Goal: Find specific page/section: Find specific page/section

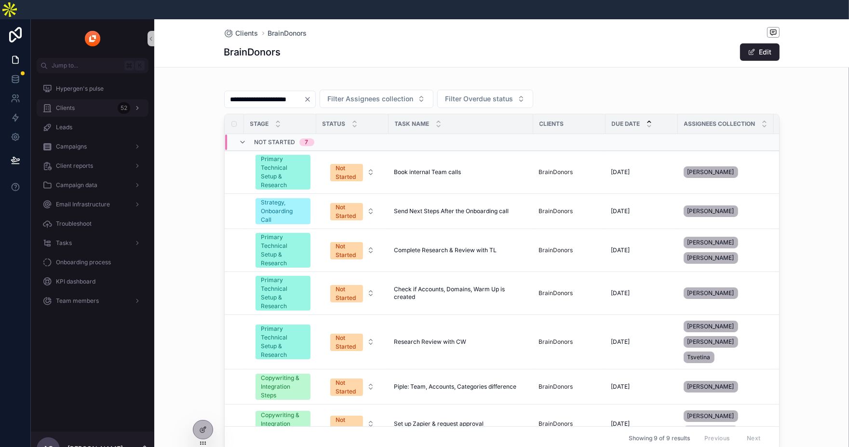
click at [87, 100] on div "Clients 52" at bounding box center [92, 107] width 100 height 15
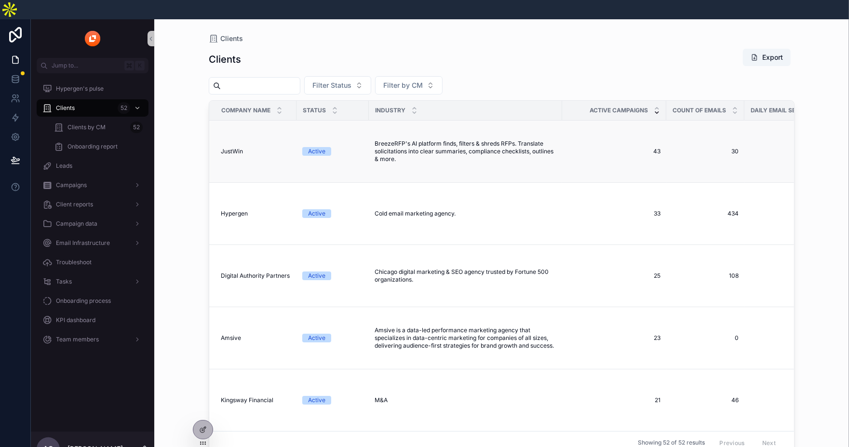
click at [228, 148] on span "JustWin" at bounding box center [232, 152] width 22 height 8
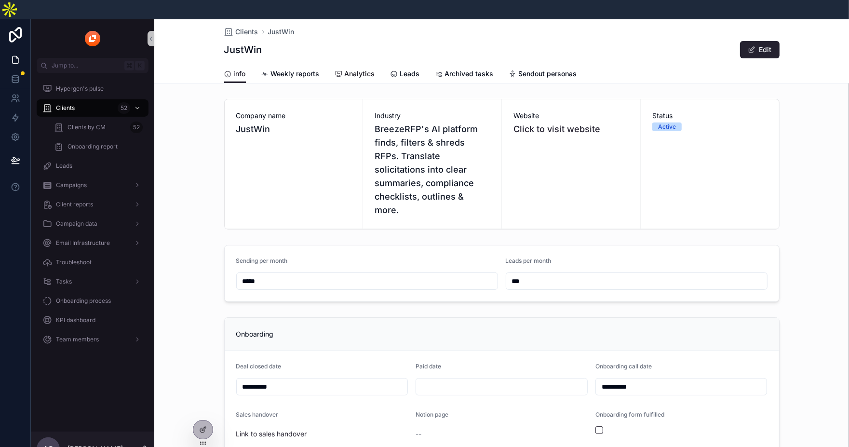
click at [363, 65] on link "Analytics" at bounding box center [355, 74] width 40 height 19
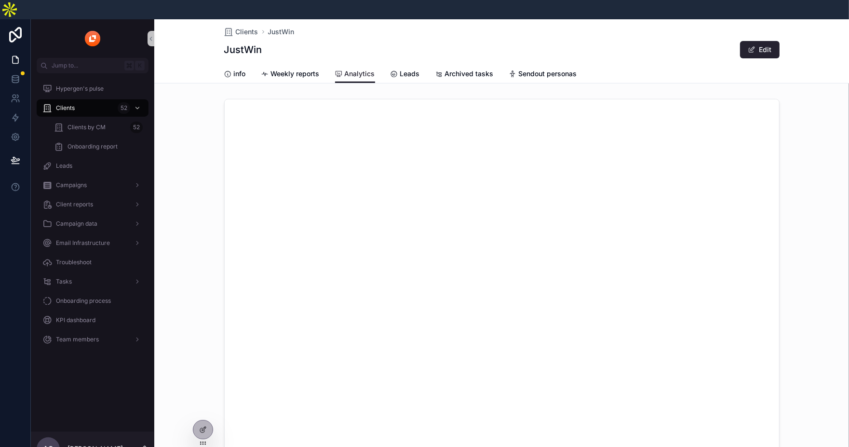
click at [196, 164] on div "scrollable content" at bounding box center [501, 323] width 695 height 456
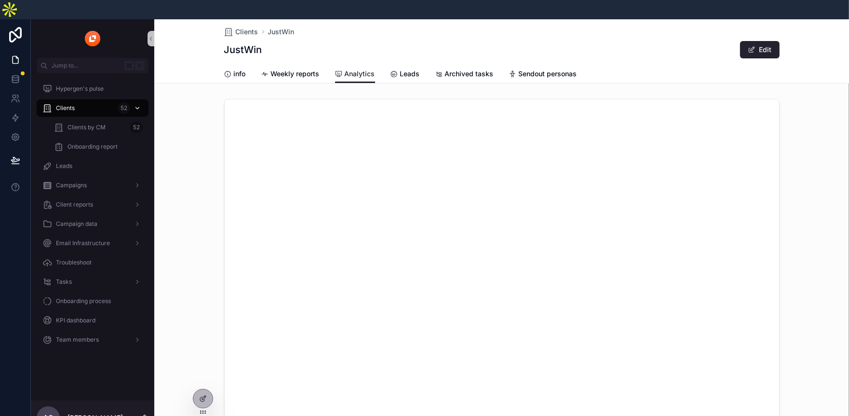
click at [78, 100] on div "Clients 52" at bounding box center [92, 107] width 100 height 15
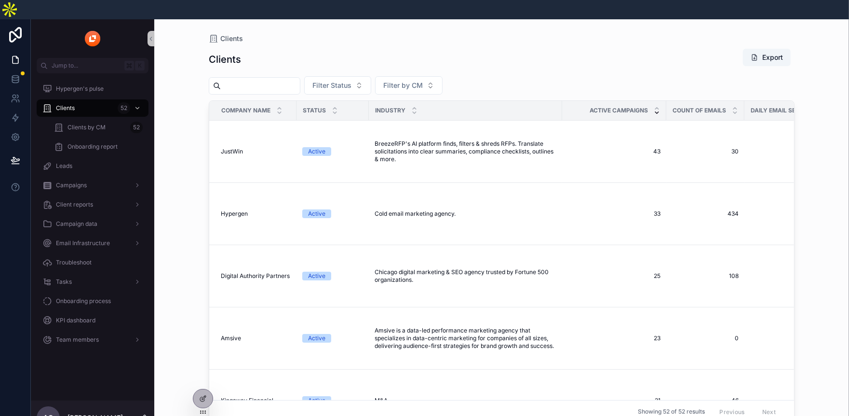
click at [231, 79] on input "scrollable content" at bounding box center [260, 85] width 79 height 13
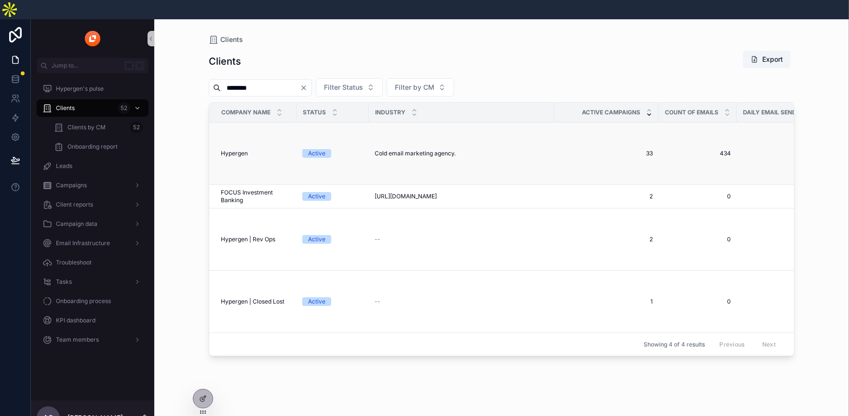
type input "********"
click at [238, 149] on span "Hypergen" at bounding box center [234, 153] width 27 height 8
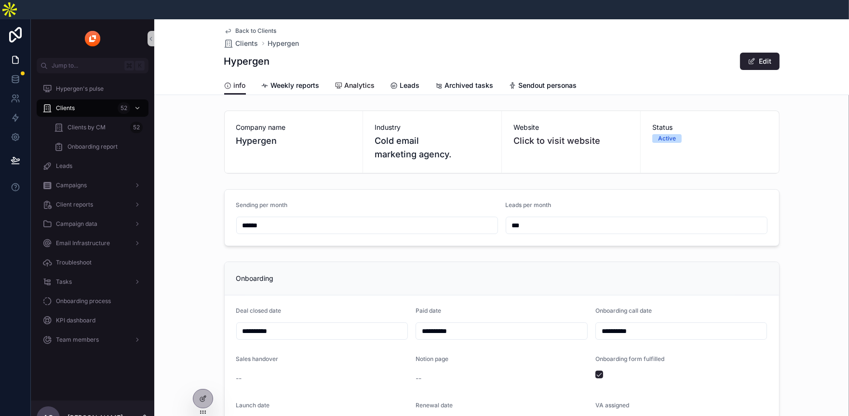
click at [346, 81] on span "Analytics" at bounding box center [360, 86] width 30 height 10
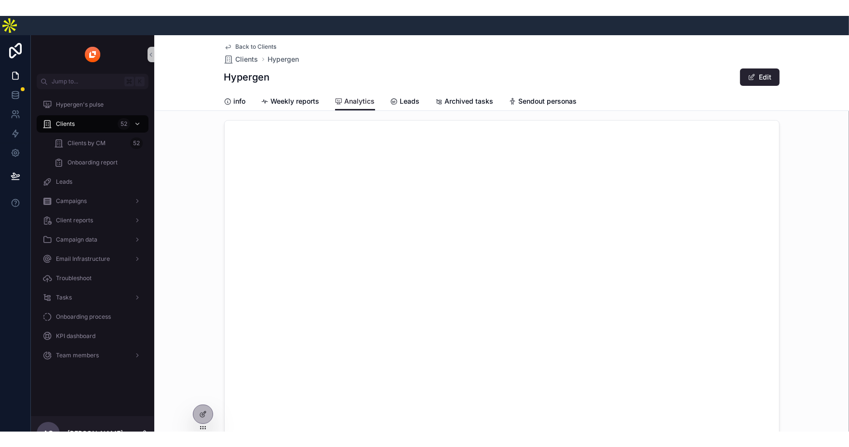
scroll to position [4, 0]
